Goal: Information Seeking & Learning: Learn about a topic

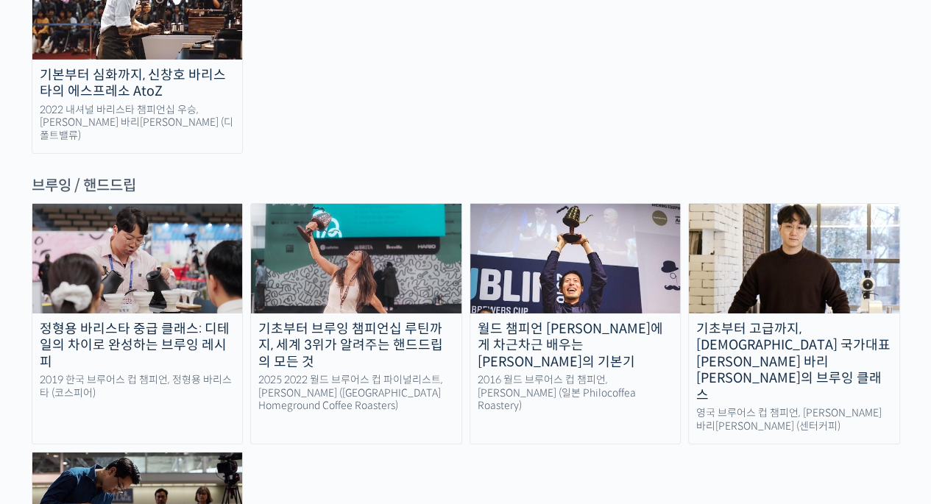
scroll to position [2344, 0]
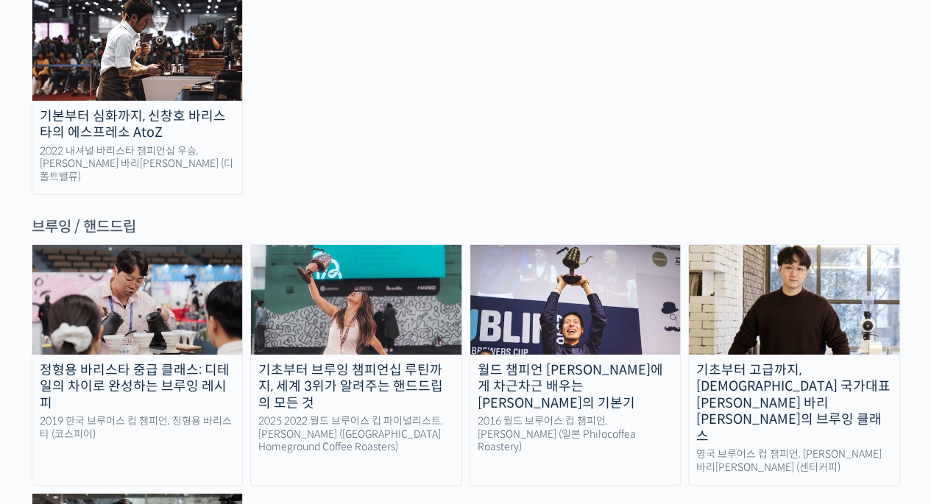
click at [525, 245] on img at bounding box center [576, 299] width 211 height 109
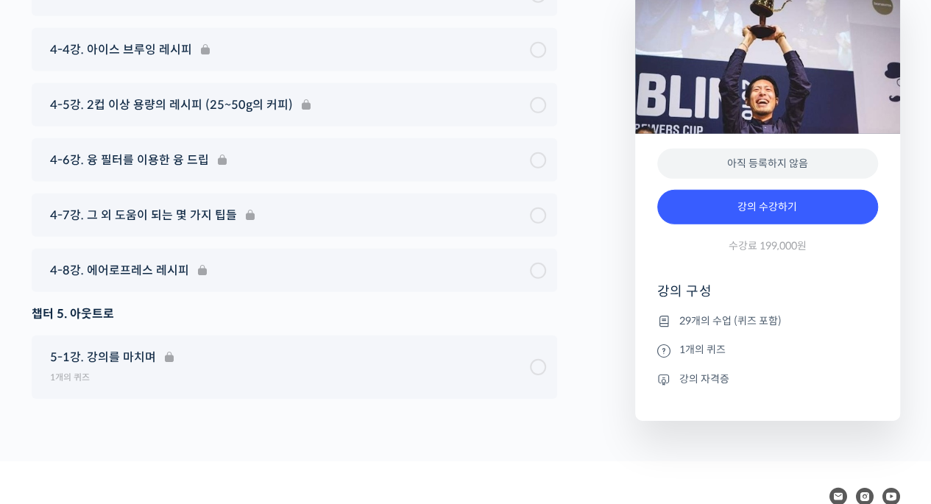
scroll to position [7572, 0]
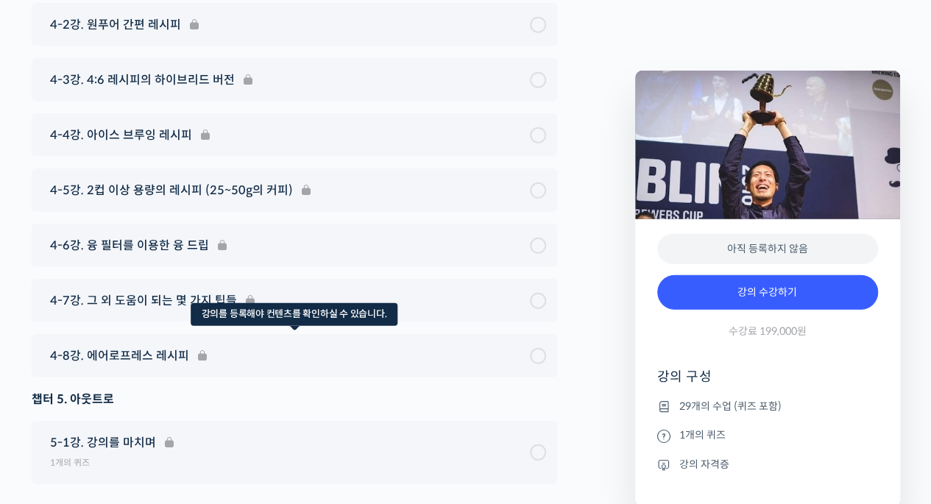
click at [162, 345] on div "4-8강. 에어로프레스 레시피" at bounding box center [295, 355] width 526 height 43
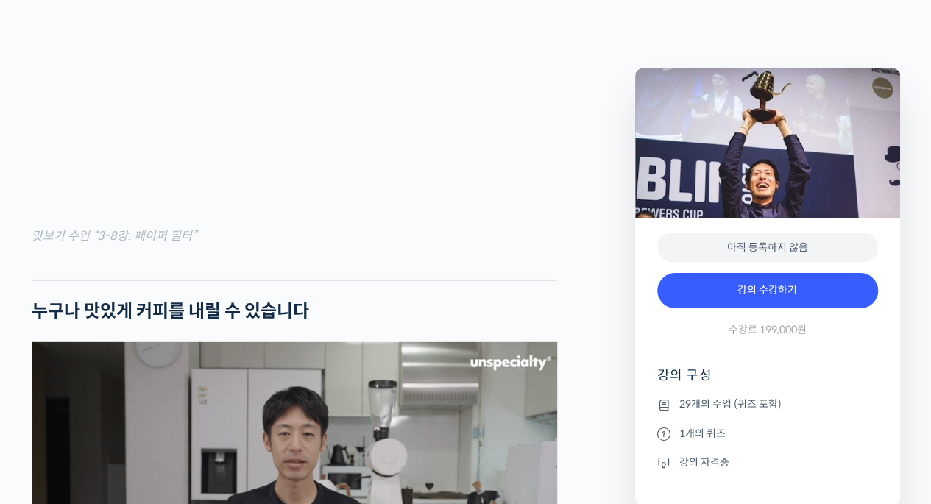
scroll to position [2050, 0]
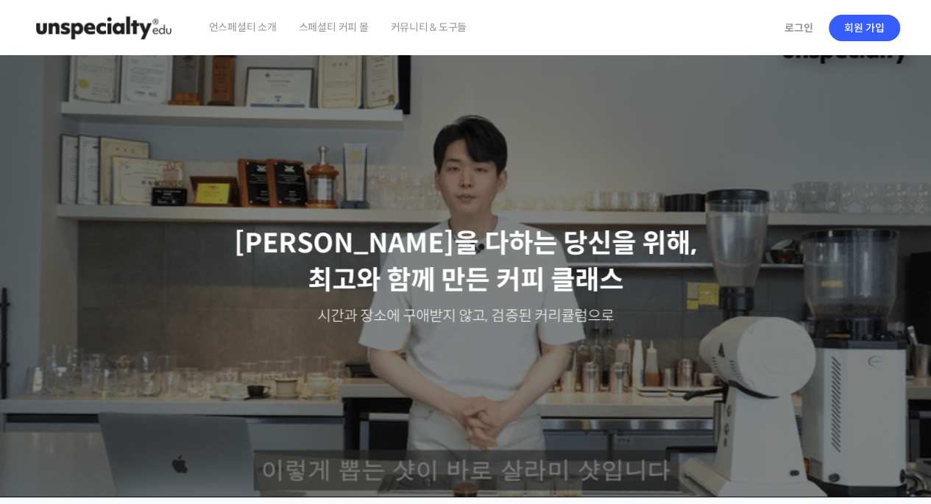
click at [347, 35] on span "스페셜티 커피 몰" at bounding box center [334, 27] width 70 height 56
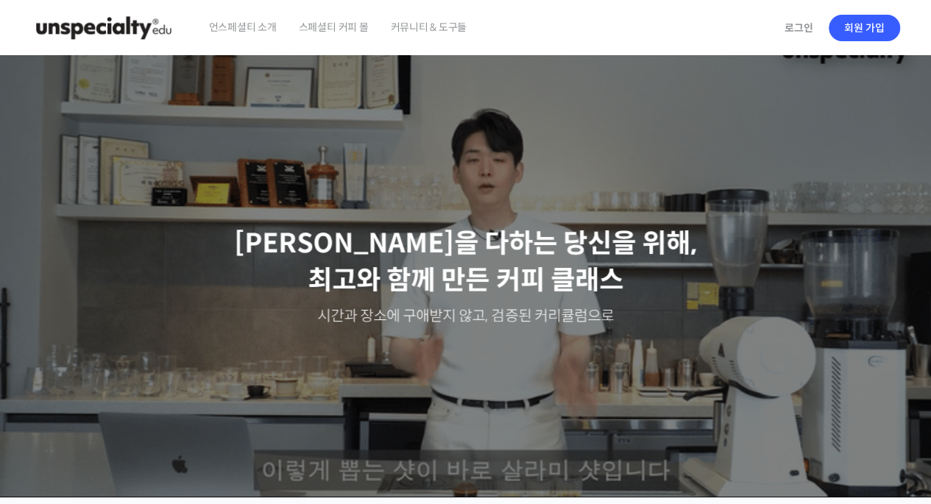
click at [409, 26] on span "커뮤니티 & 도구들" at bounding box center [428, 27] width 77 height 56
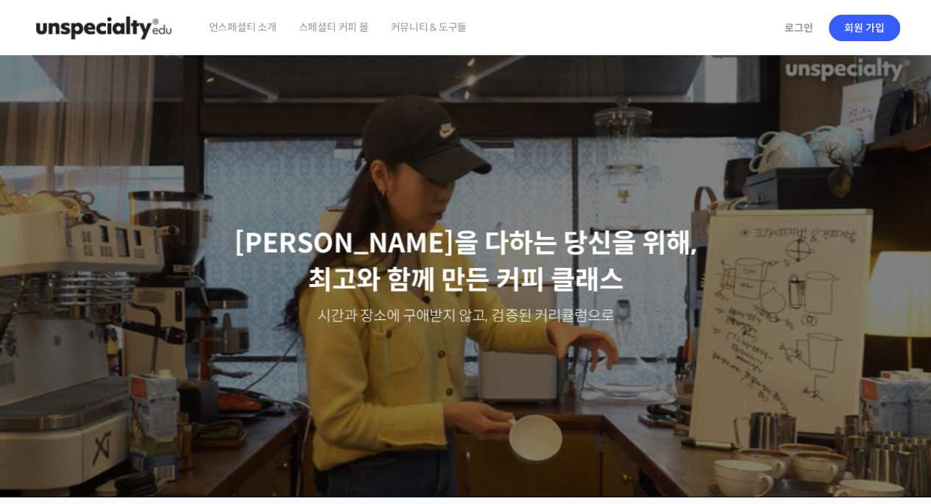
click at [429, 29] on span "커뮤니티 & 도구들" at bounding box center [428, 27] width 77 height 56
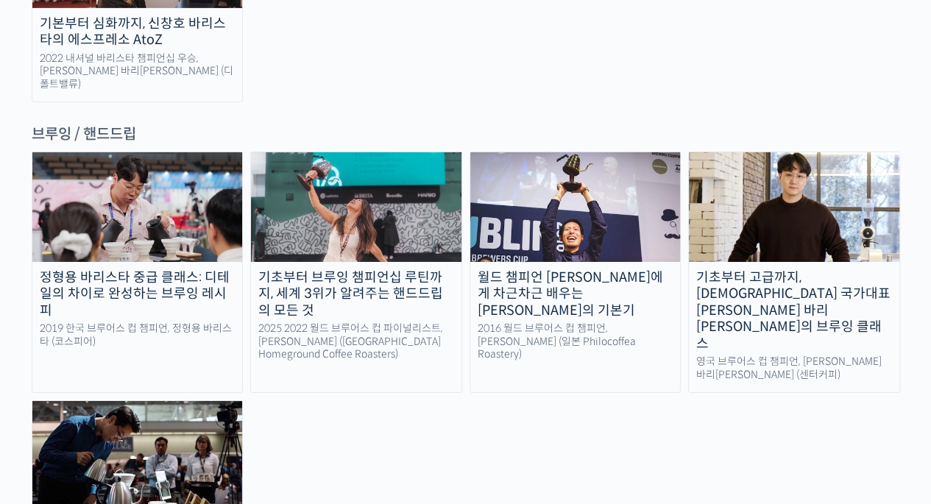
scroll to position [2428, 0]
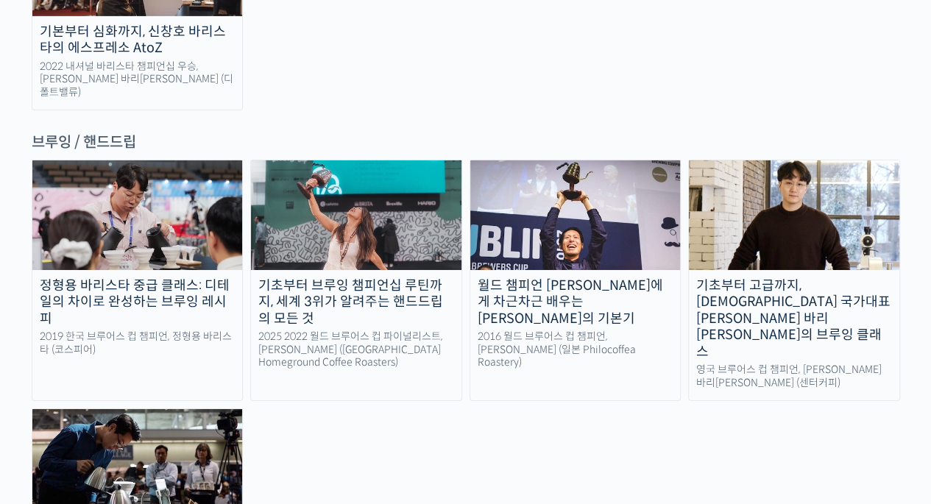
click at [330, 278] on div "기초부터 브루잉 챔피언십 루틴까지, 세계 3위가 알려주는 핸드드립의 모든 것" at bounding box center [356, 303] width 211 height 50
click at [564, 161] on img at bounding box center [576, 215] width 211 height 109
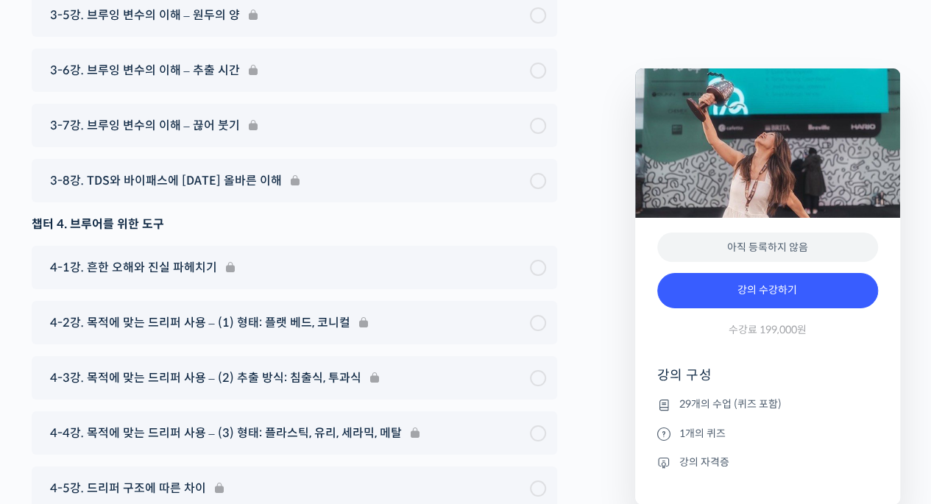
scroll to position [8111, 0]
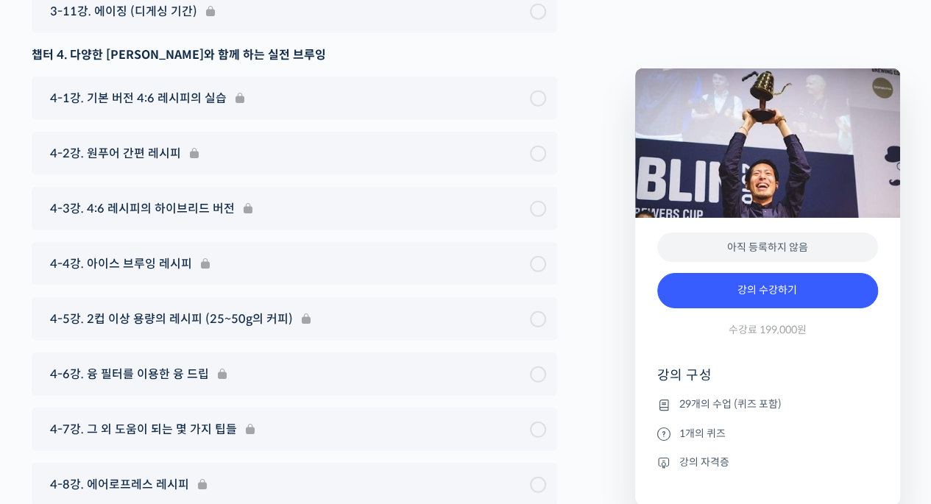
scroll to position [7443, 0]
